Goal: Use online tool/utility: Utilize a website feature to perform a specific function

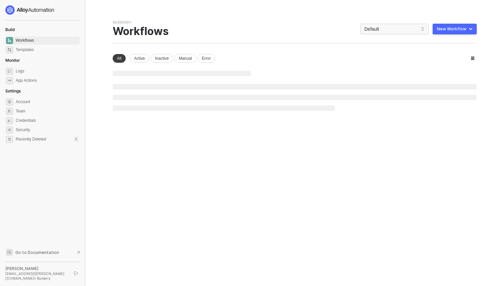
click at [453, 29] on div "New Workflow" at bounding box center [451, 28] width 29 height 5
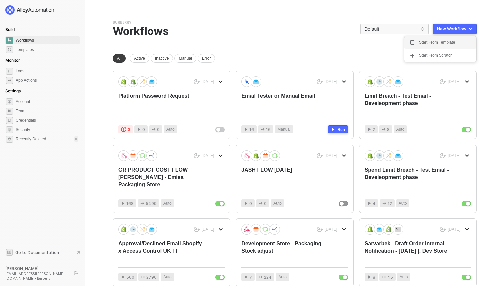
click at [448, 43] on div "Start From Template" at bounding box center [437, 42] width 36 height 6
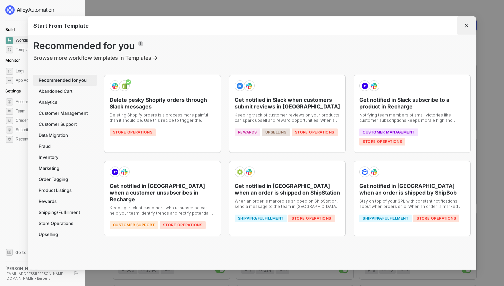
click at [470, 23] on button "Close" at bounding box center [466, 25] width 11 height 11
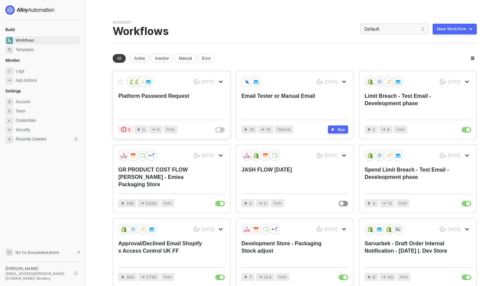
click at [185, 116] on div "[DATE] Platform Password Request 3 0 0 Auto" at bounding box center [171, 105] width 117 height 68
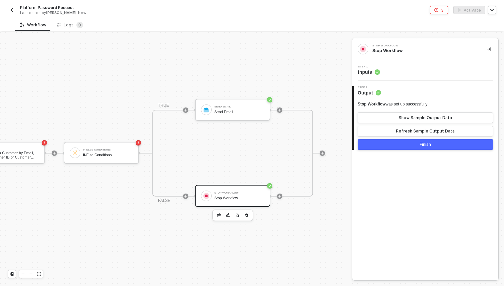
scroll to position [12, 147]
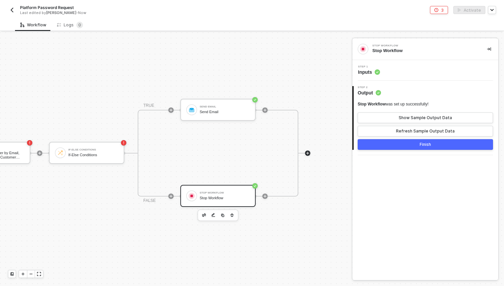
click at [309, 151] on icon "icon-play" at bounding box center [308, 153] width 4 height 4
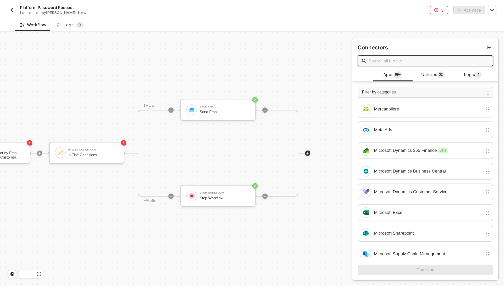
scroll to position [1868, 0]
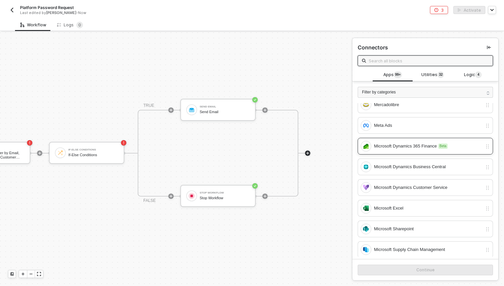
click at [407, 148] on div "Microsoft Dynamics 365 Finance Beta" at bounding box center [428, 145] width 108 height 7
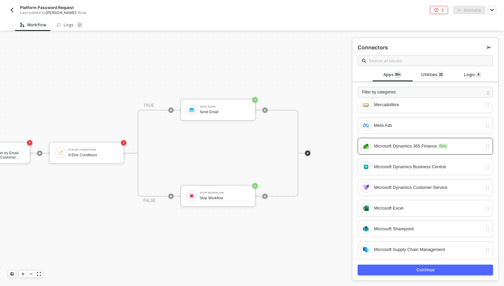
click at [430, 271] on div "Continue" at bounding box center [425, 269] width 18 height 5
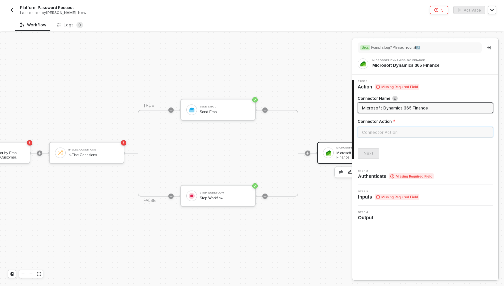
click at [402, 136] on input "text" at bounding box center [425, 132] width 135 height 11
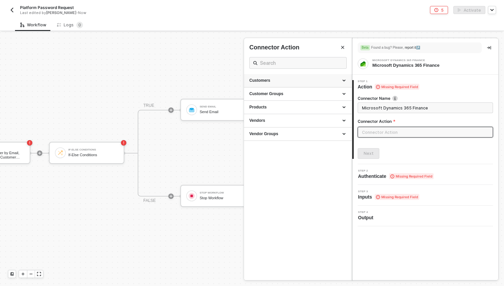
click at [323, 81] on div "Customers" at bounding box center [297, 81] width 97 height 6
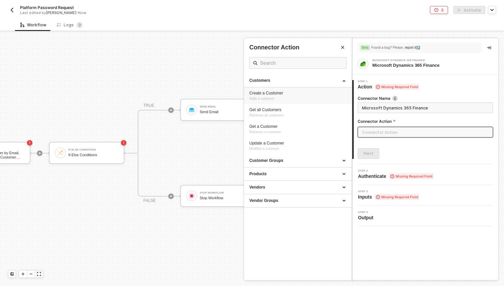
click at [322, 95] on div "Create a Customer" at bounding box center [297, 93] width 97 height 6
type input "Adds a customer"
type input "Customers - Create a Customer"
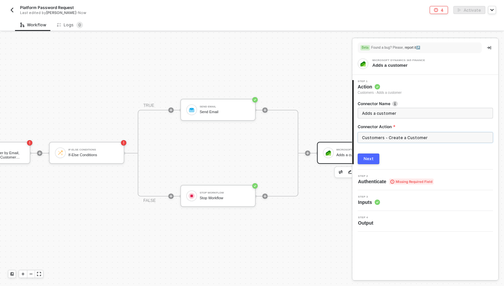
click at [379, 135] on input "Customers - Create a Customer" at bounding box center [425, 137] width 135 height 11
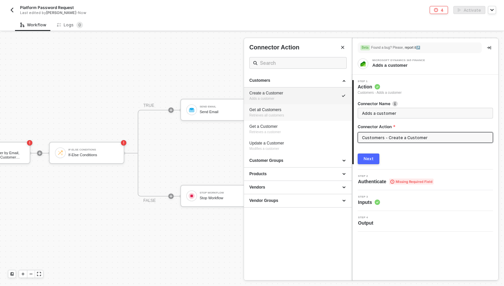
click at [293, 119] on li "Get all Customers Retrieves all customers" at bounding box center [298, 112] width 108 height 17
type input "Retrieves all customers"
type input "Customers - Get all Customers"
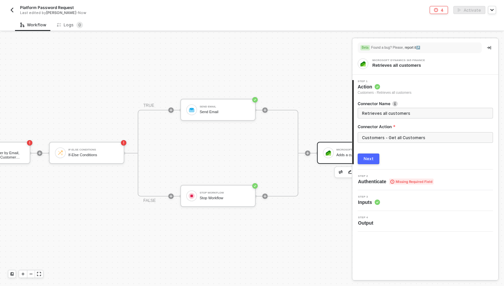
click at [366, 160] on div "Next" at bounding box center [369, 158] width 10 height 5
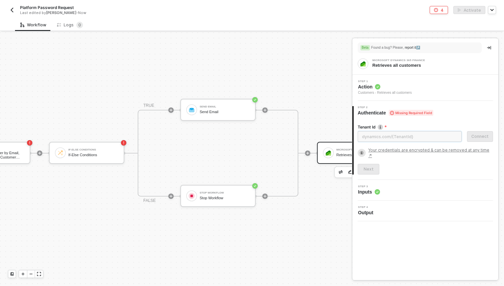
click at [391, 135] on input "Tenant Id" at bounding box center [410, 136] width 104 height 11
click at [370, 191] on span "Inputs" at bounding box center [369, 191] width 22 height 7
click at [333, 52] on div "Shopify Trigger Shopify Trigger Shopify Finds a Customer by Email, Customer ID …" at bounding box center [128, 153] width 551 height 266
click at [321, 192] on div "TRUE Send Email Send Email FALSE Stop Workflow Stop Workflow Microsoft Dynamics…" at bounding box center [264, 153] width 280 height 87
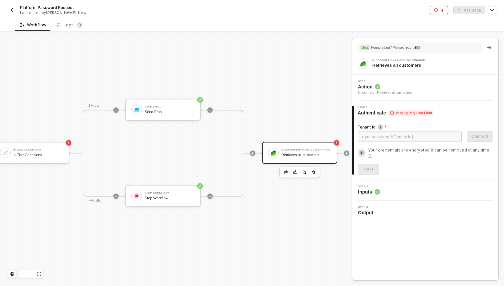
scroll to position [12, 241]
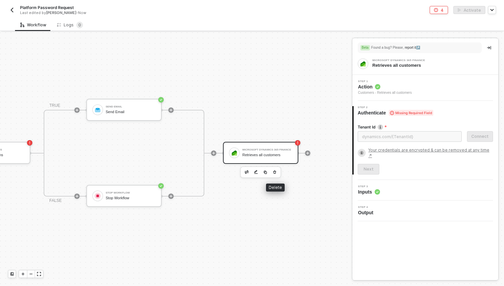
click at [277, 174] on button "button" at bounding box center [275, 172] width 8 height 8
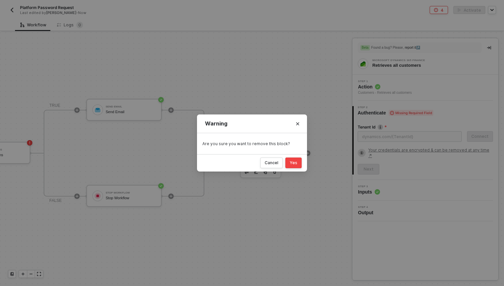
click at [302, 163] on div "Cancel Yes" at bounding box center [252, 162] width 110 height 17
click at [289, 162] on button "Yes" at bounding box center [293, 162] width 16 height 11
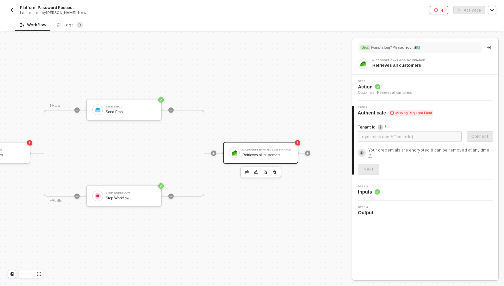
scroll to position [12, 147]
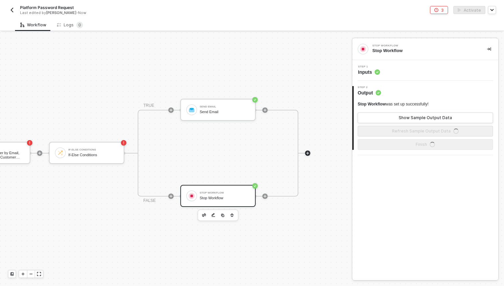
click at [310, 153] on div at bounding box center [307, 152] width 5 height 5
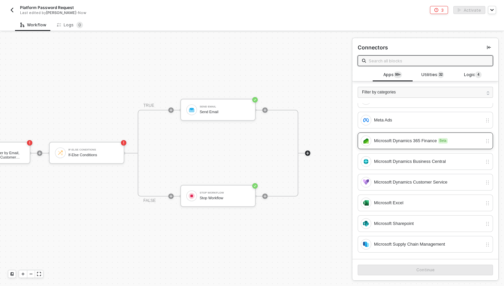
scroll to position [1868, 0]
